Goal: Transaction & Acquisition: Purchase product/service

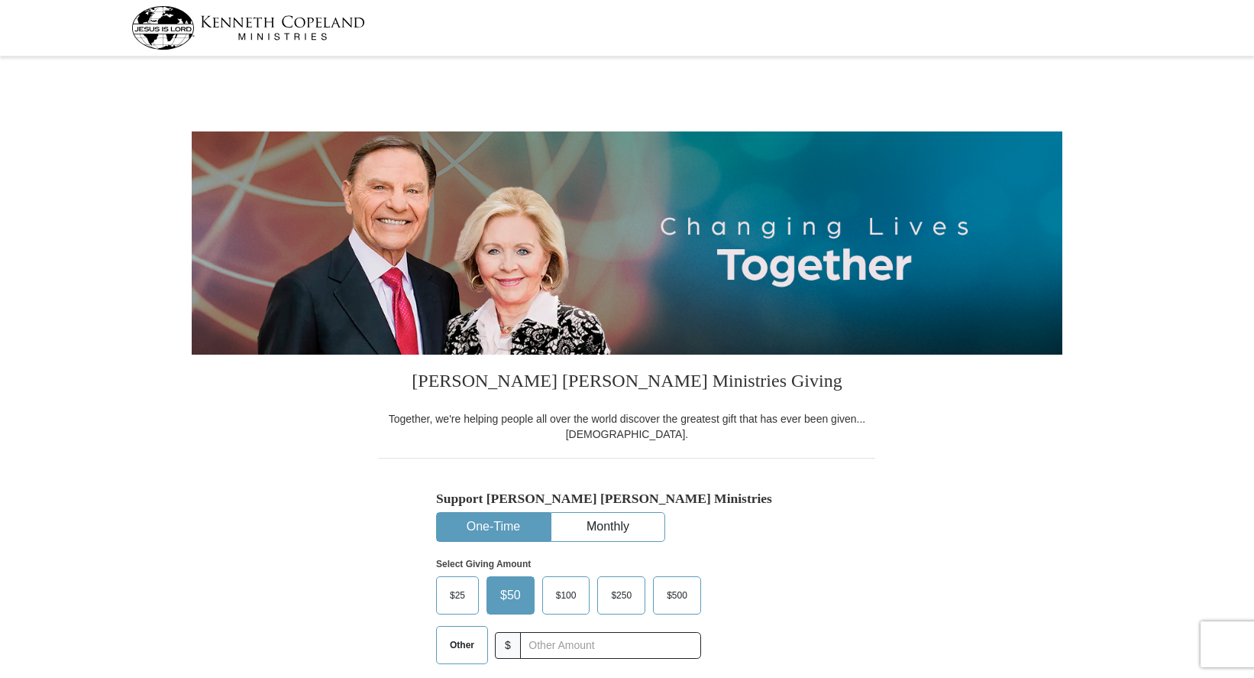
select select "CA"
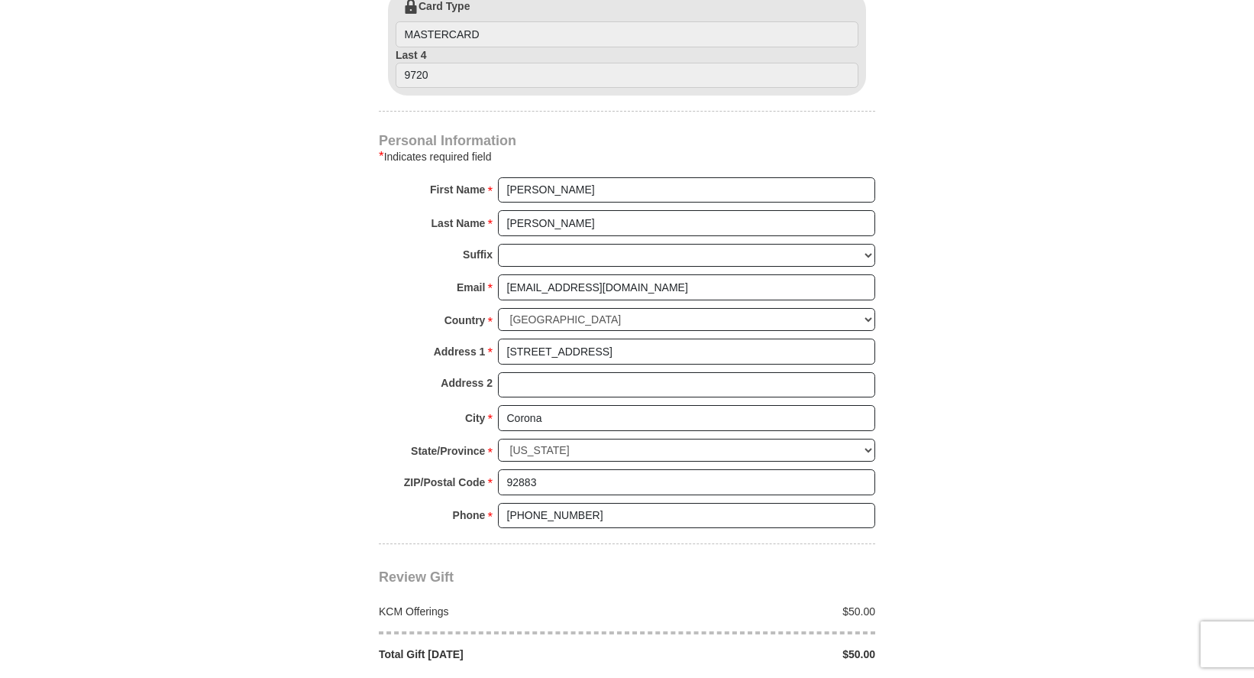
scroll to position [970, 0]
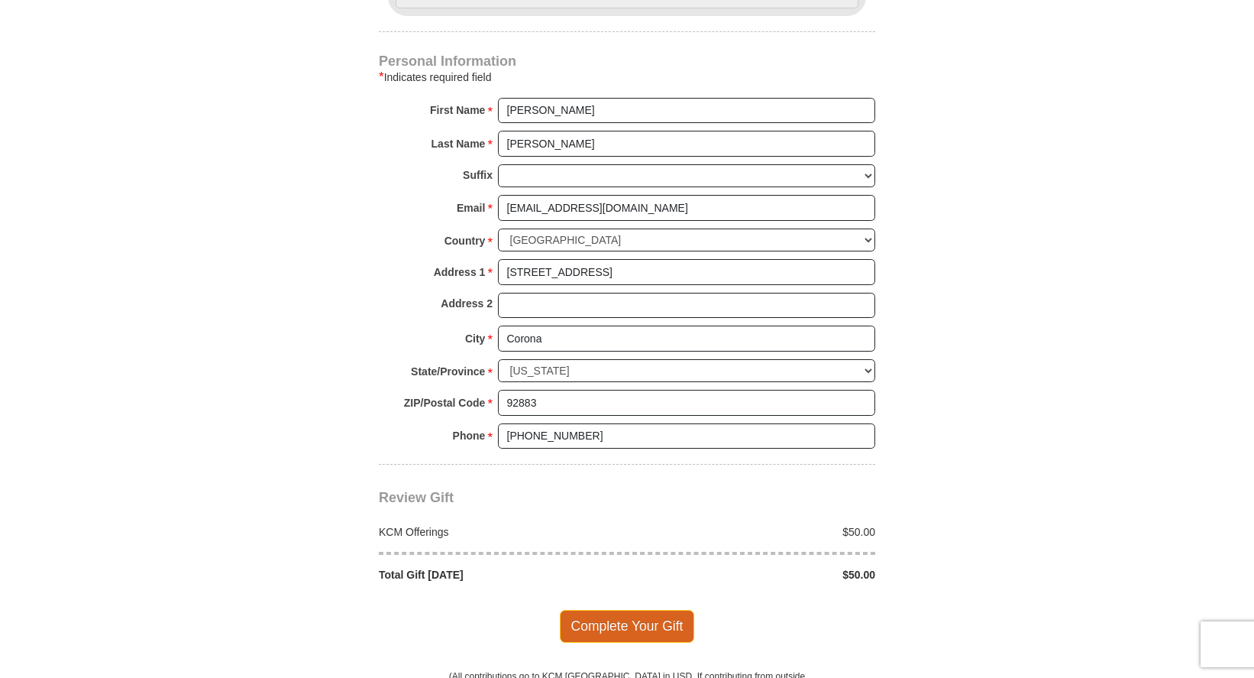
click at [661, 623] on span "Complete Your Gift" at bounding box center [627, 626] width 135 height 32
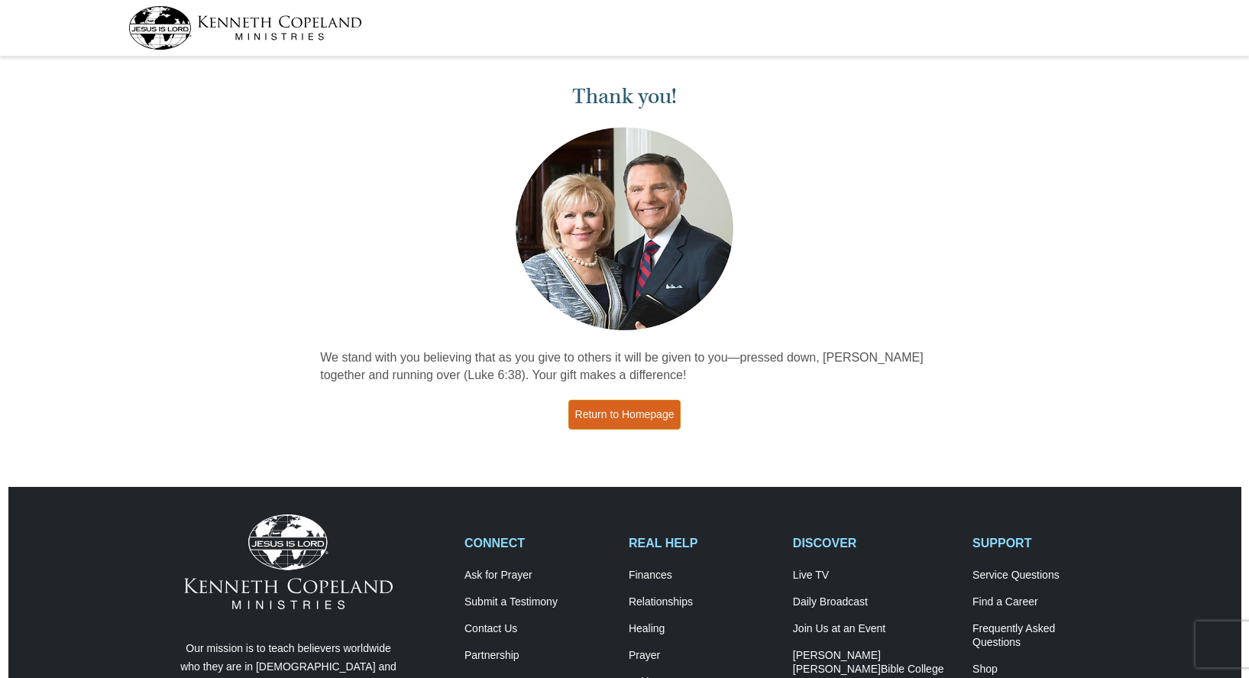
click at [658, 419] on link "Return to Homepage" at bounding box center [624, 415] width 113 height 30
